Goal: Browse casually: Explore the website without a specific task or goal

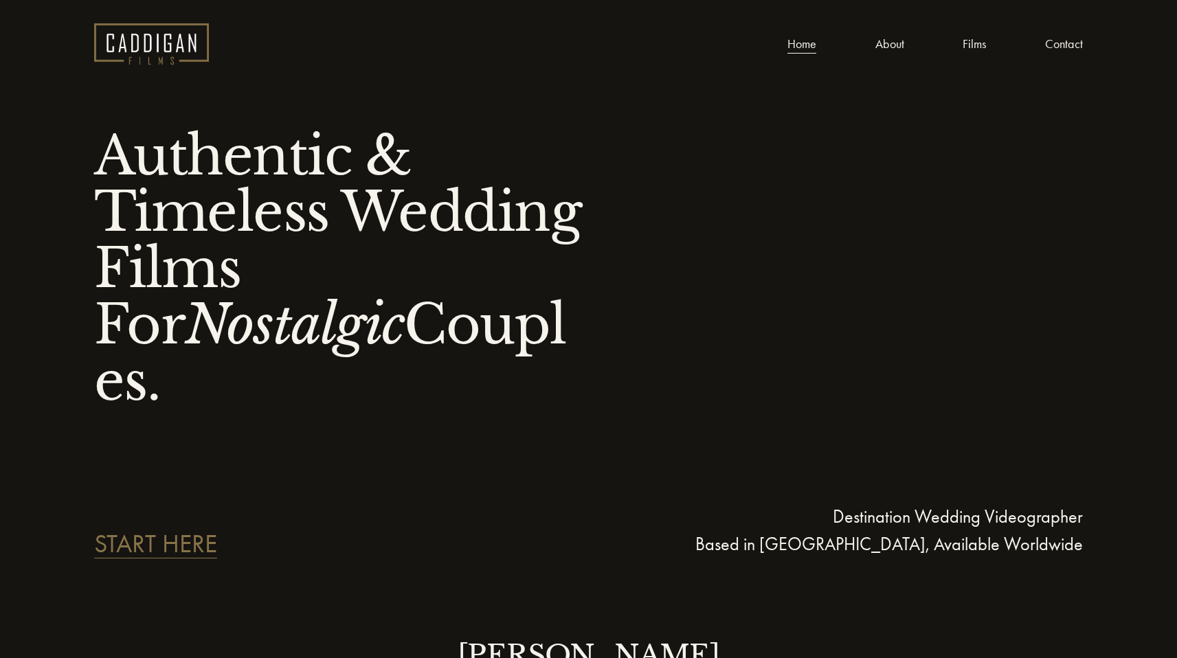
click at [949, 45] on nav "Home About Films Contact" at bounding box center [934, 44] width 295 height 21
click at [967, 45] on link "Films" at bounding box center [973, 44] width 23 height 21
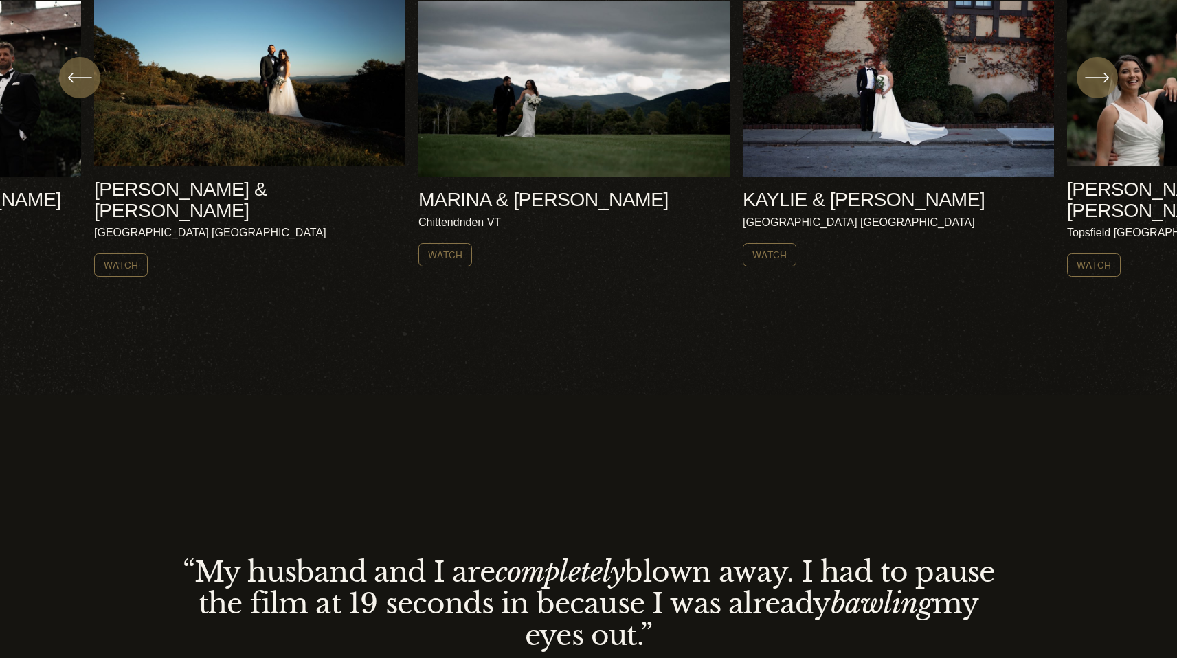
scroll to position [560, 0]
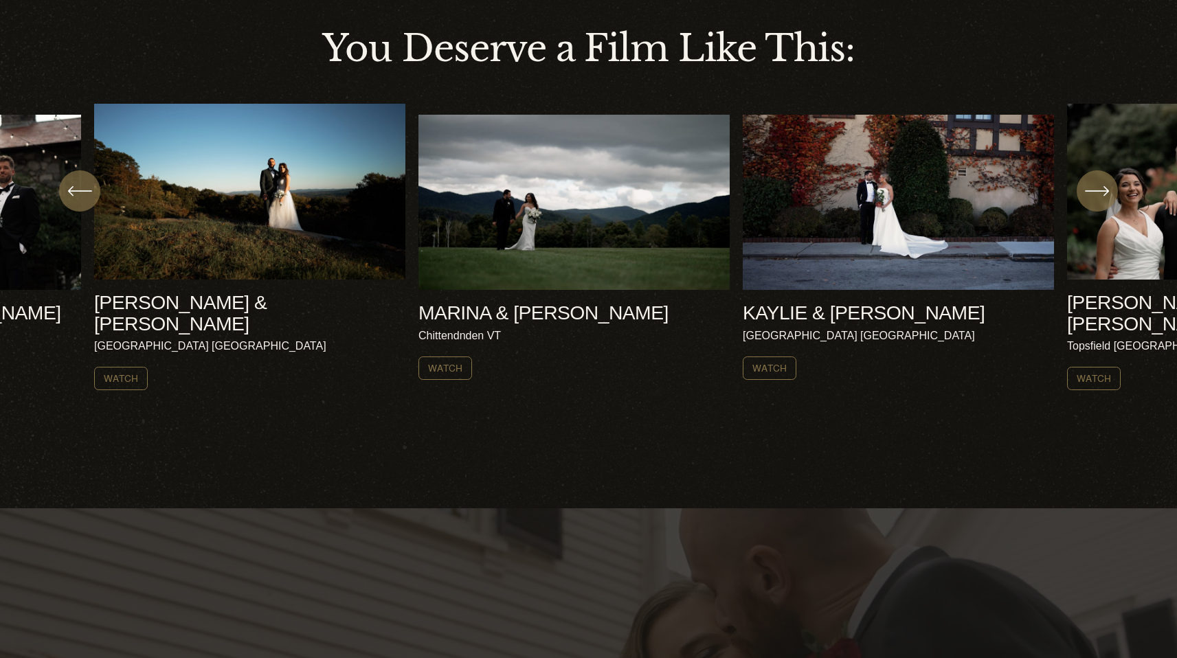
click at [562, 216] on ul "AMY & NICK Harrisville NH Watch" at bounding box center [588, 247] width 988 height 287
click at [442, 357] on link "Watch" at bounding box center [445, 368] width 54 height 23
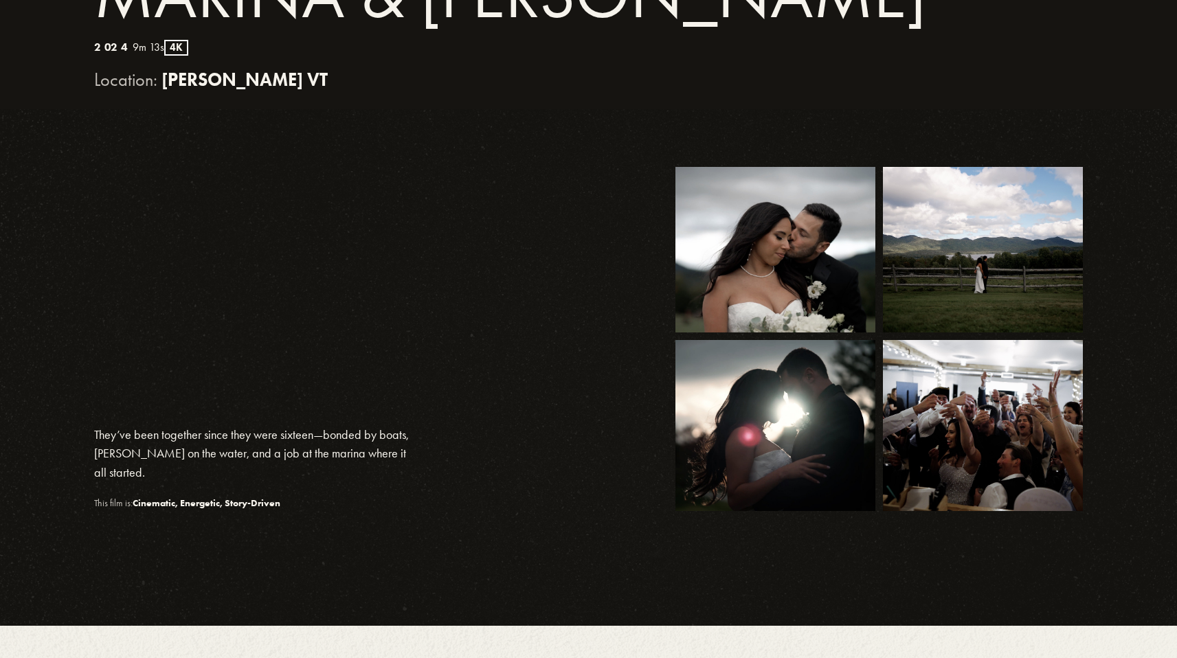
scroll to position [527, 0]
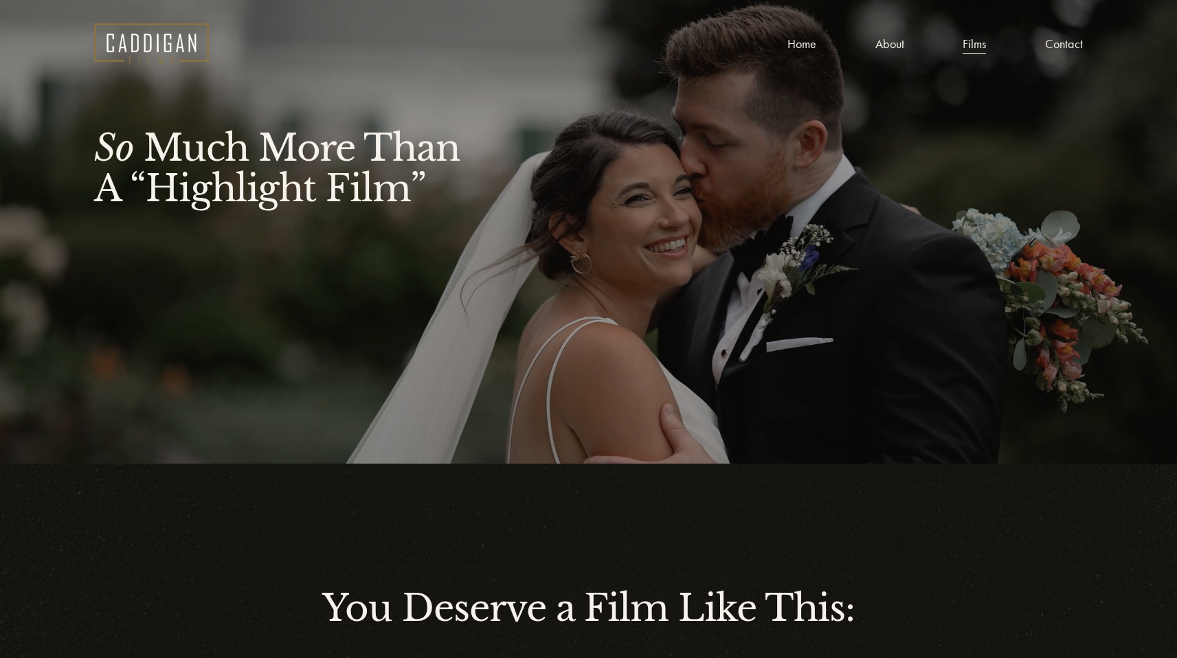
click at [135, 41] on img at bounding box center [151, 43] width 115 height 41
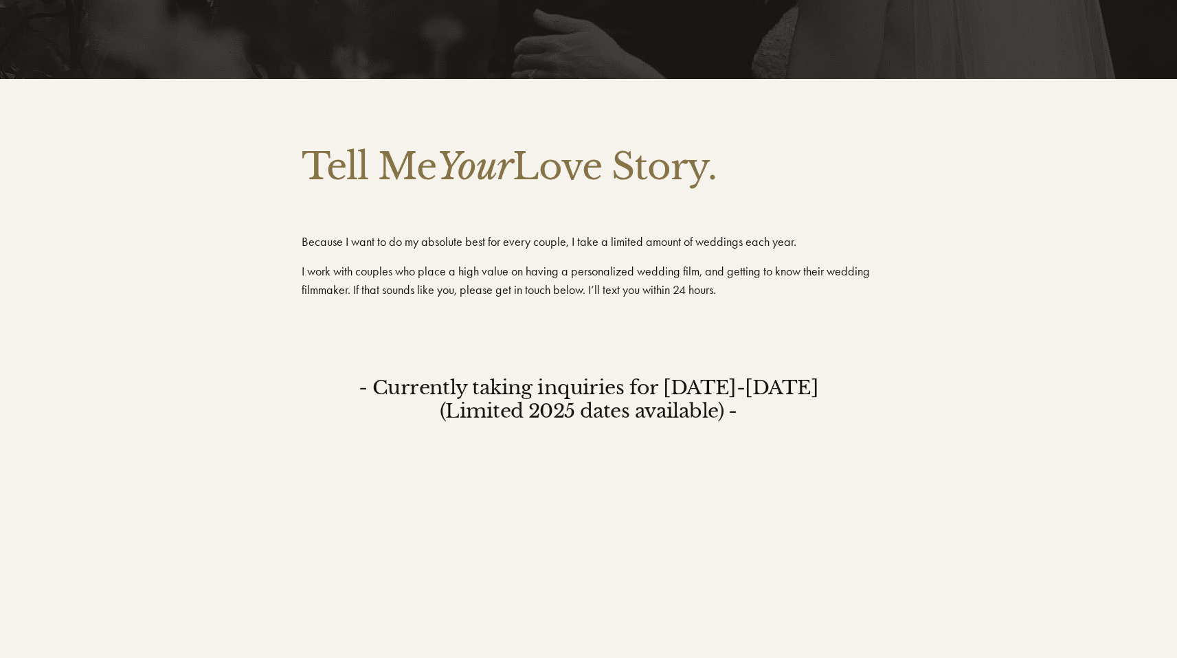
scroll to position [5172, 0]
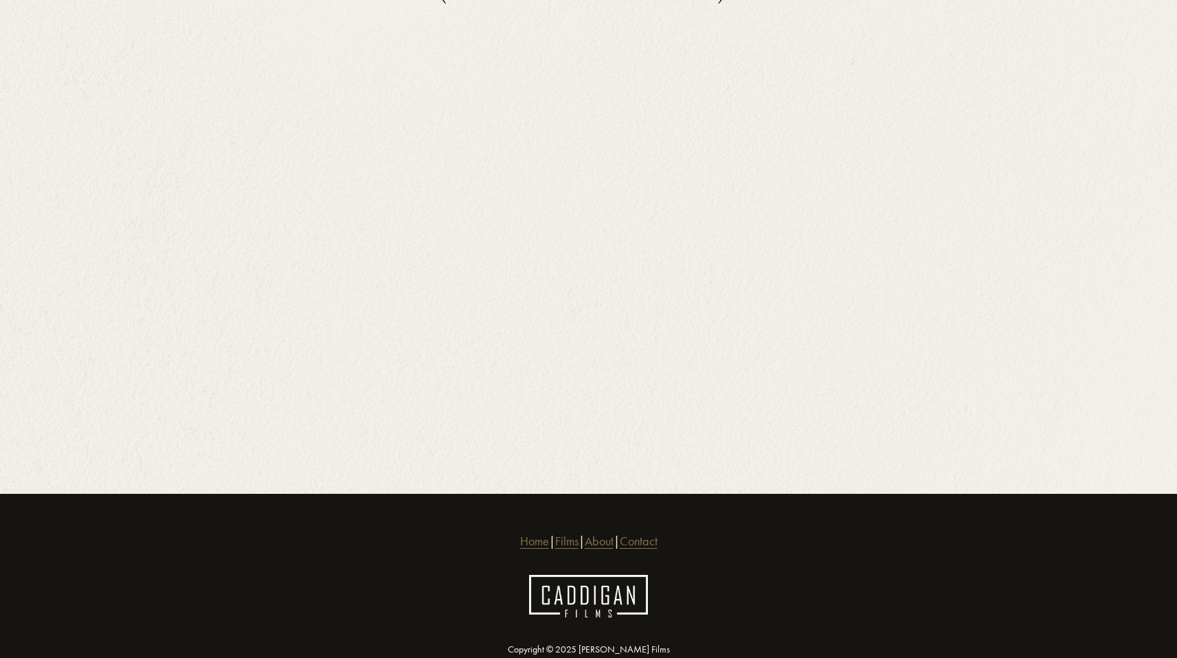
click at [657, 532] on link "Contact" at bounding box center [639, 541] width 38 height 19
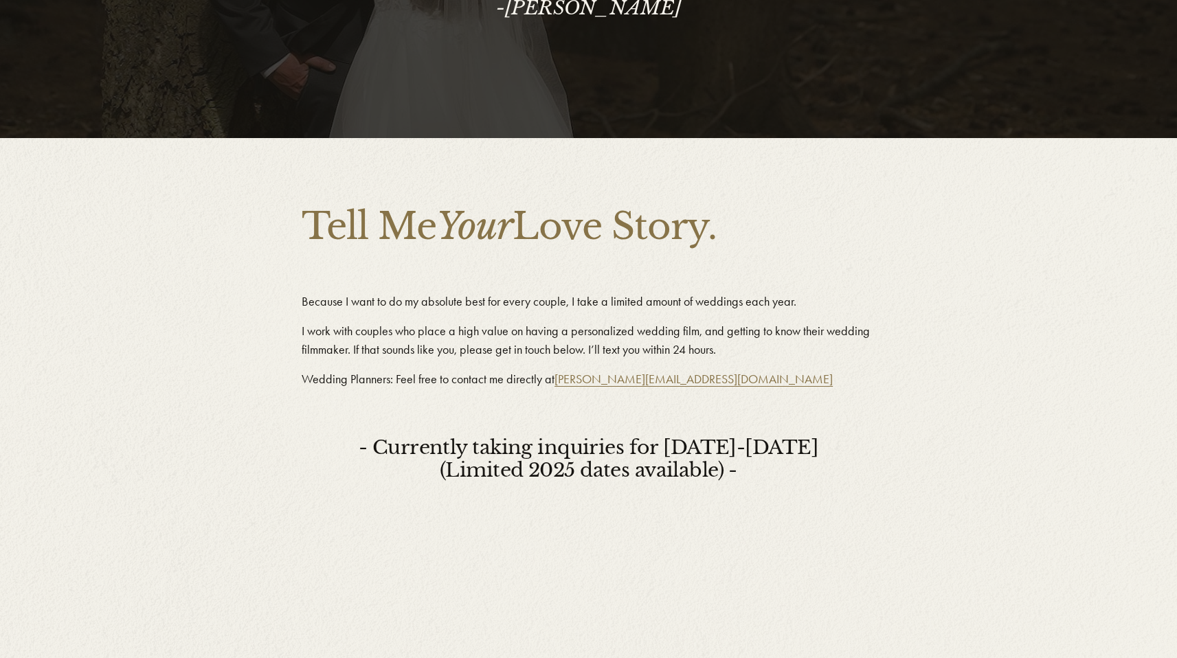
scroll to position [442, 0]
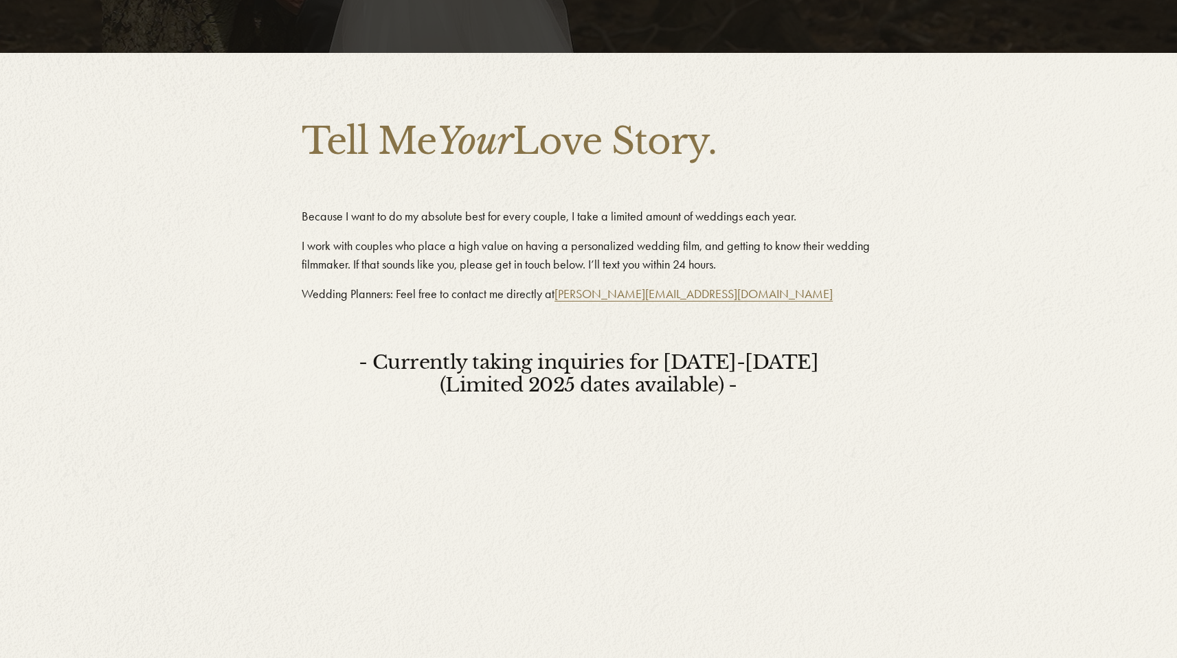
click at [655, 297] on link "anthony@caddiganfilms.com" at bounding box center [693, 293] width 278 height 15
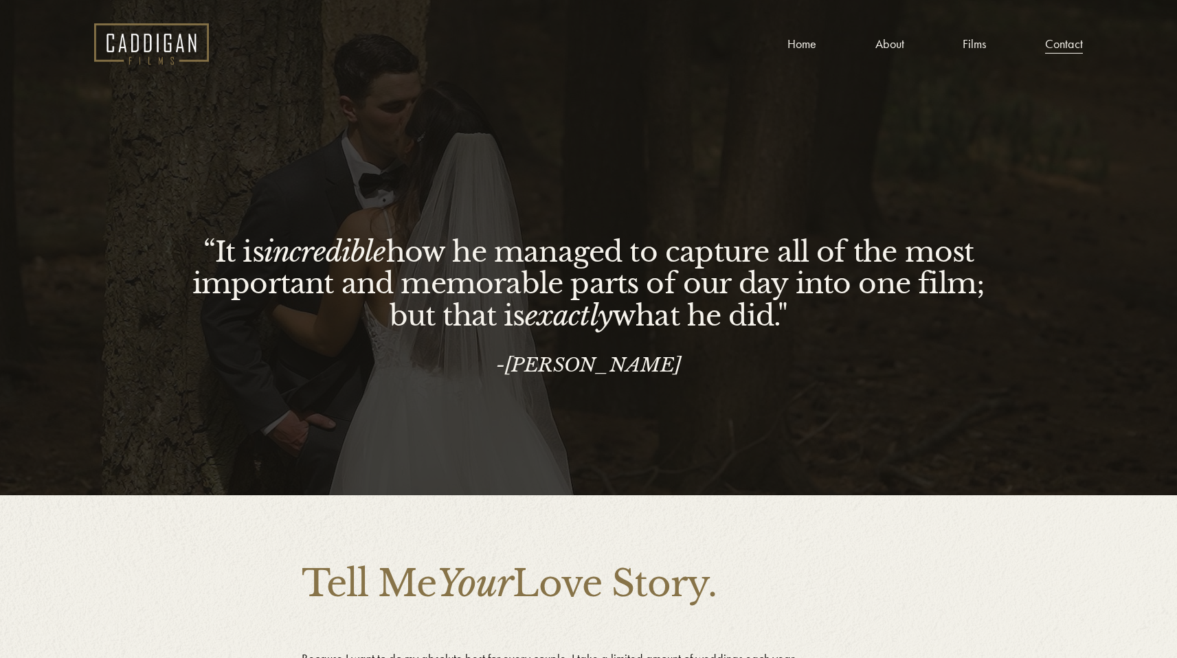
click at [975, 44] on link "Films" at bounding box center [973, 44] width 23 height 21
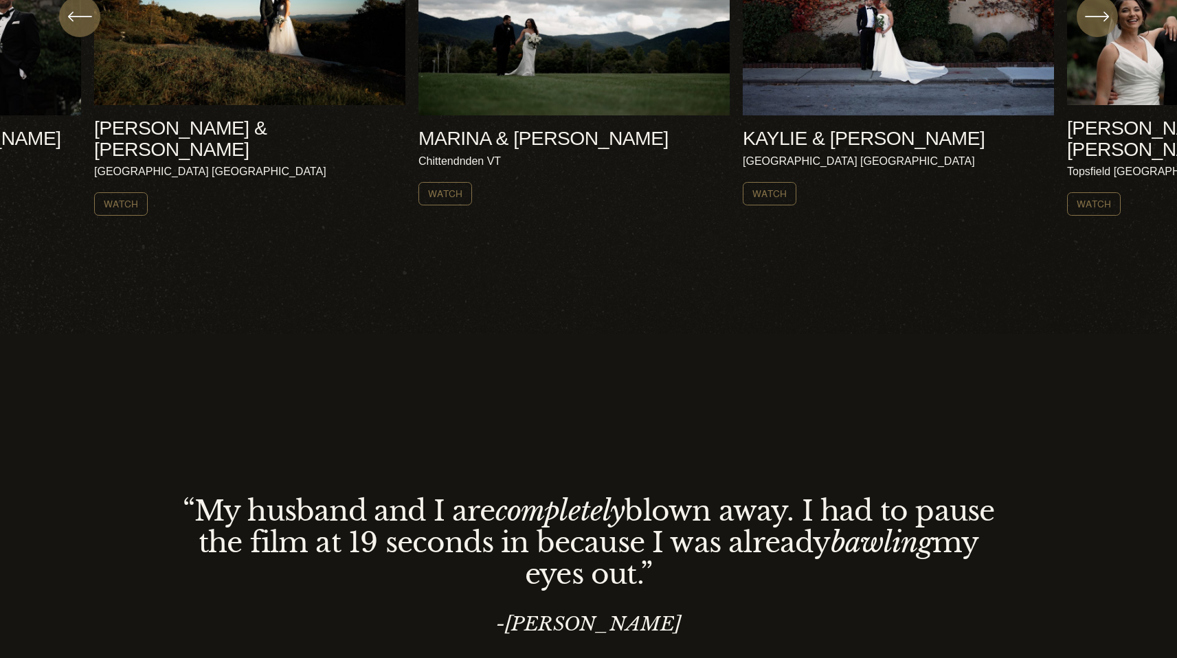
scroll to position [734, 0]
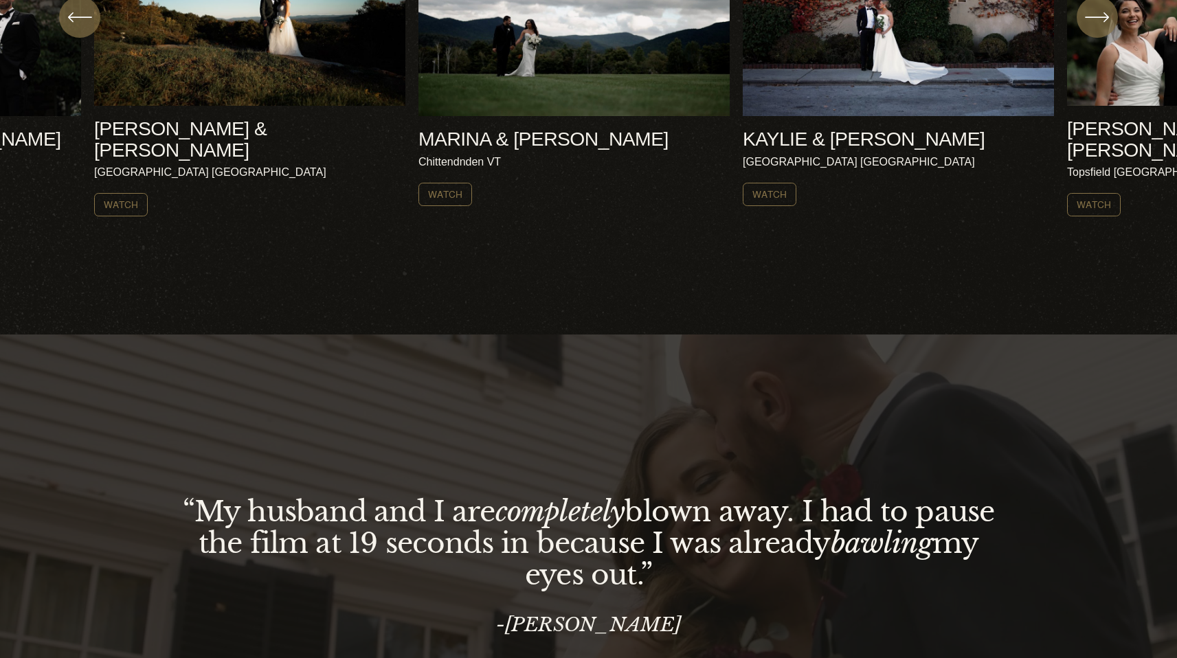
click at [1101, 27] on icon "\a \a \a Next\a \a" at bounding box center [1097, 17] width 25 height 25
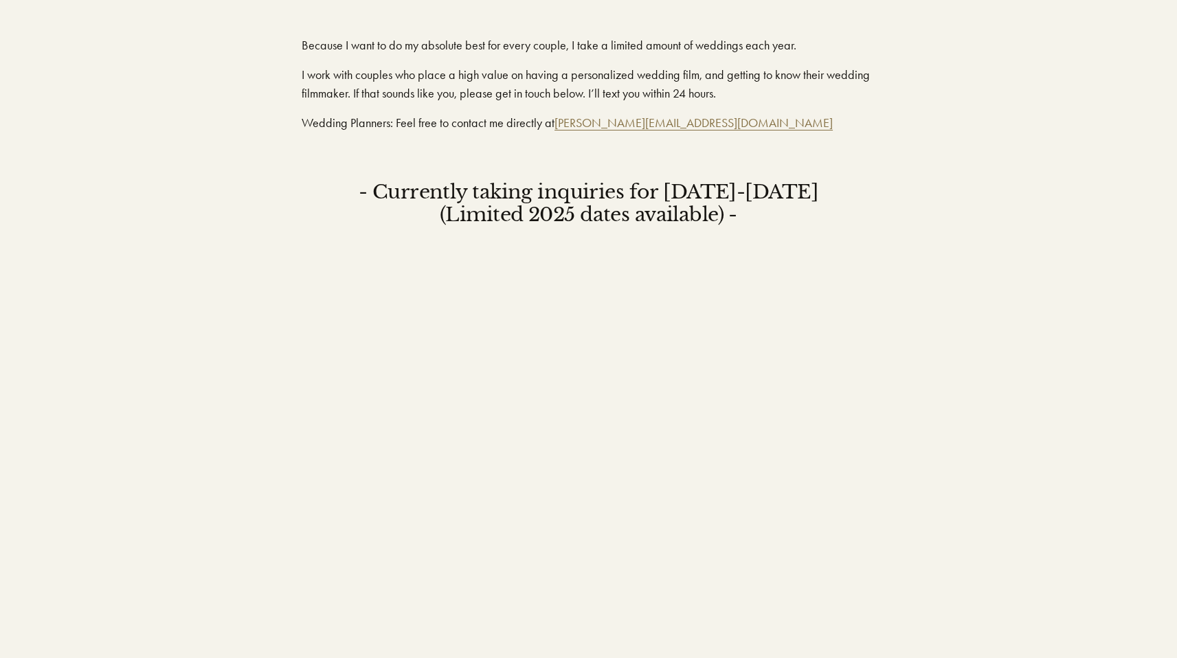
scroll to position [1279, 0]
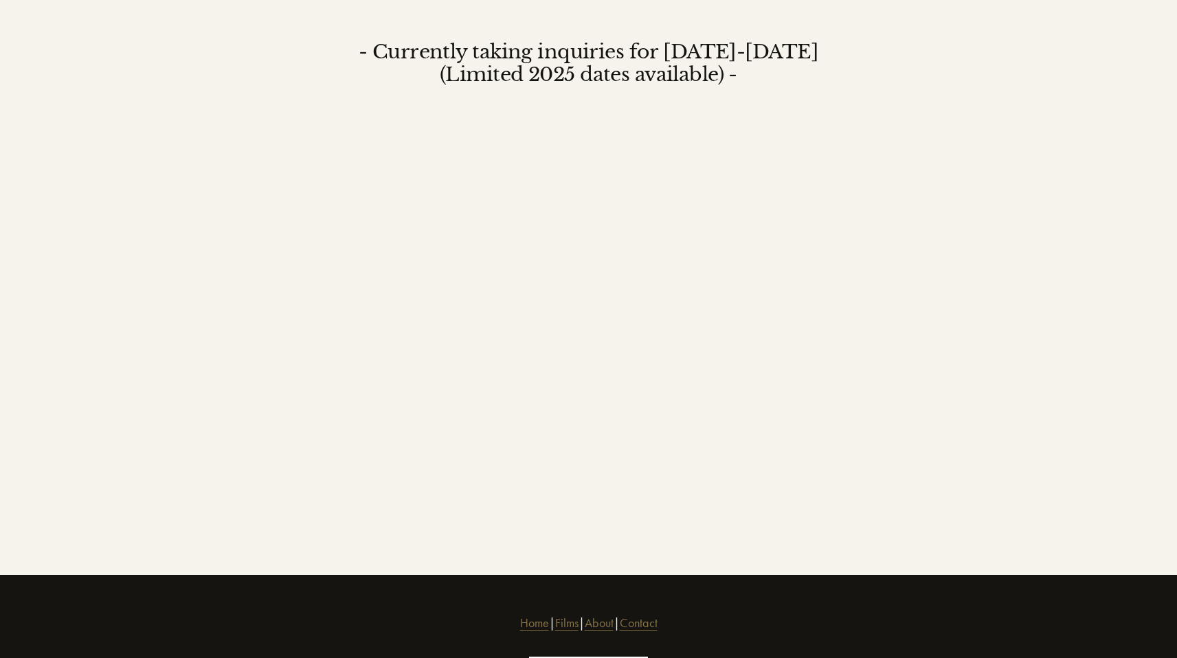
scroll to position [1428, 0]
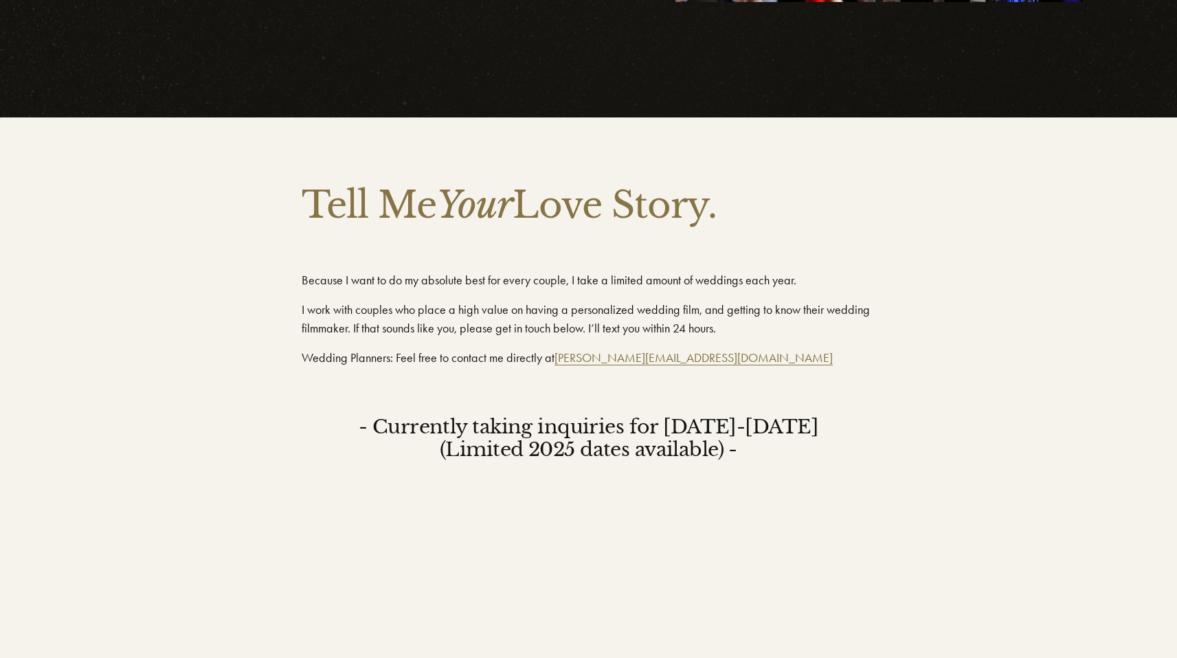
scroll to position [1054, 0]
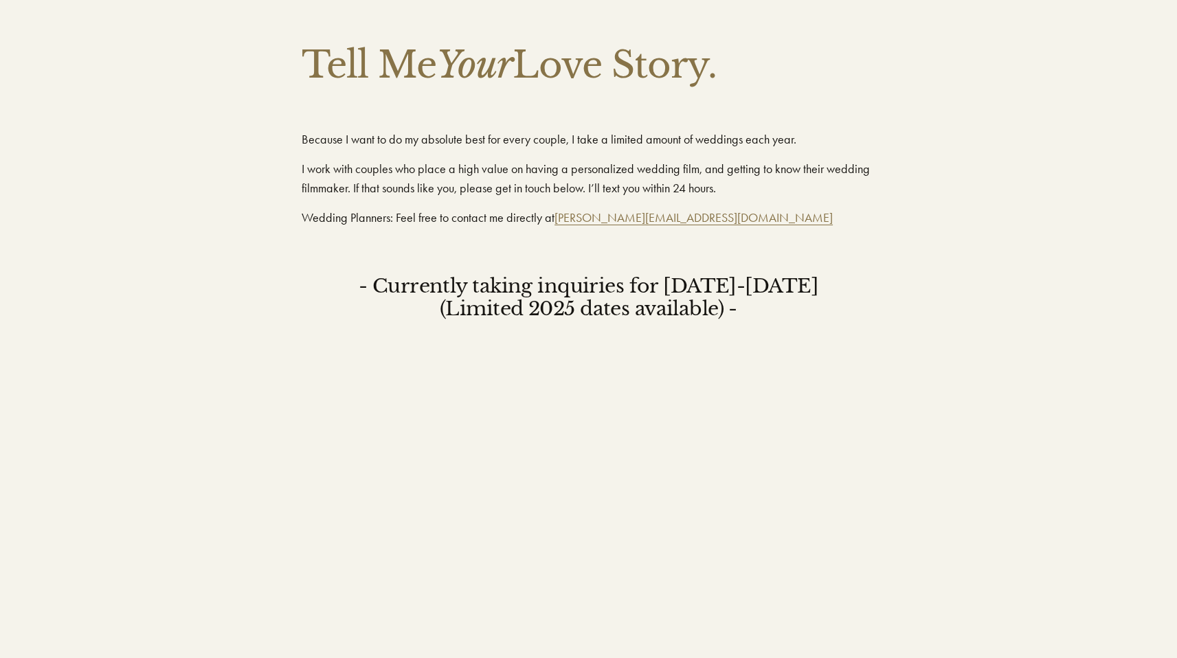
scroll to position [1197, 0]
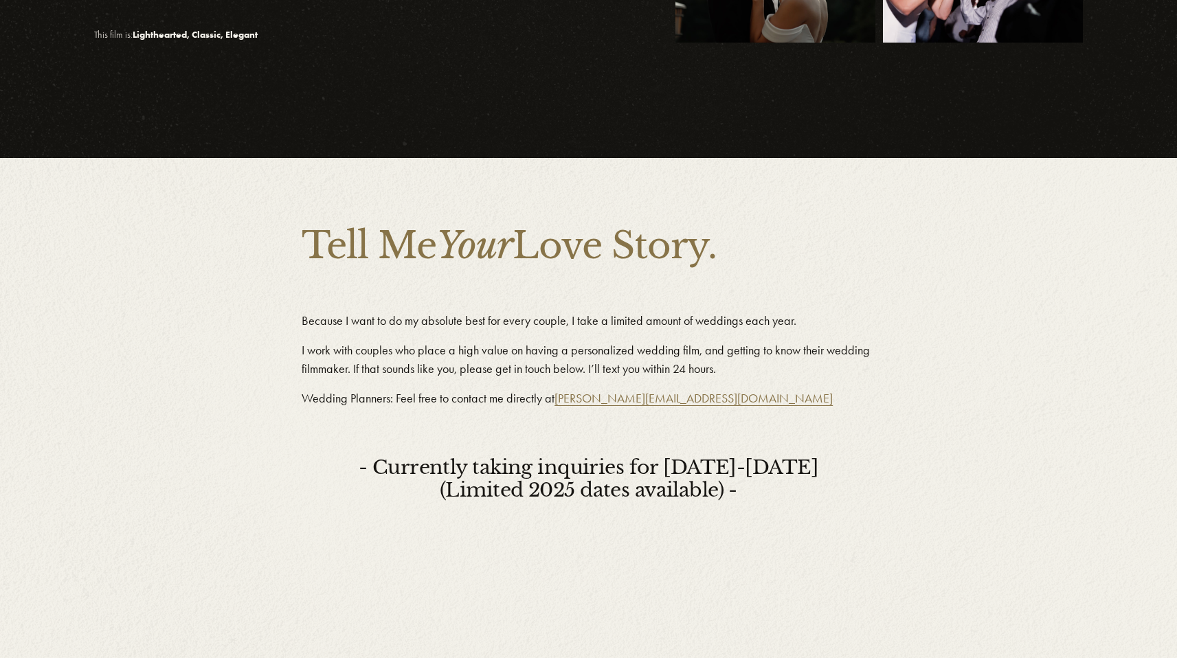
scroll to position [991, 0]
